Goal: Find specific page/section

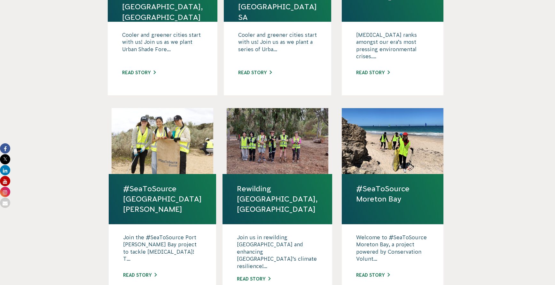
scroll to position [320, 0]
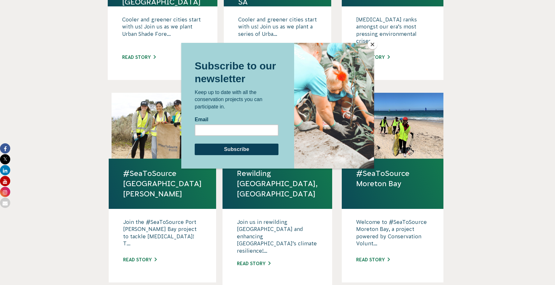
click at [373, 45] on button "Close" at bounding box center [373, 45] width 10 height 10
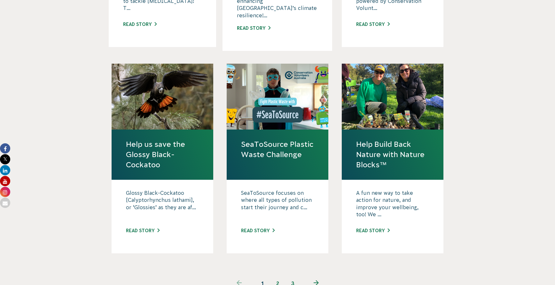
scroll to position [639, 0]
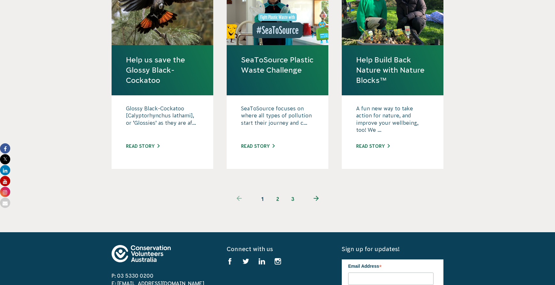
click at [278, 191] on link "2" at bounding box center [277, 198] width 15 height 15
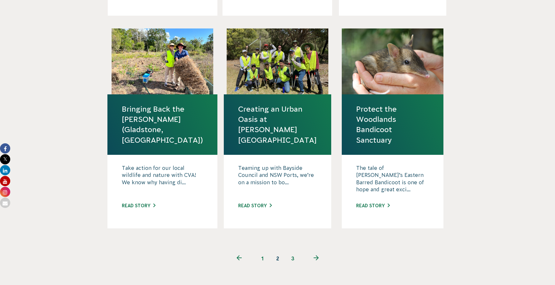
scroll to position [607, 0]
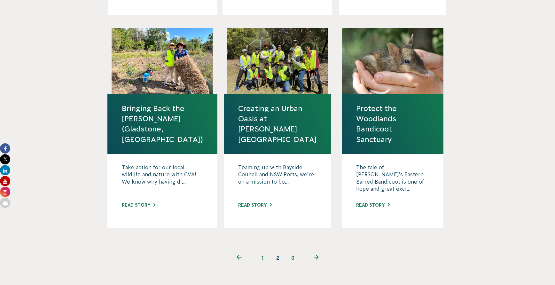
click at [293, 250] on link "3" at bounding box center [292, 257] width 15 height 15
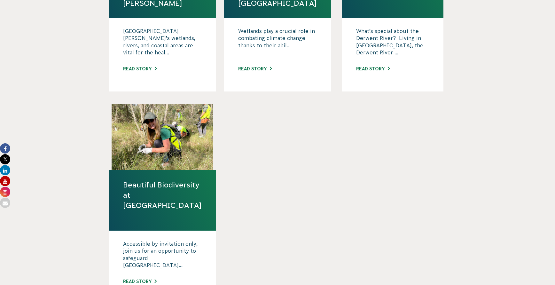
scroll to position [320, 0]
